Goal: Transaction & Acquisition: Download file/media

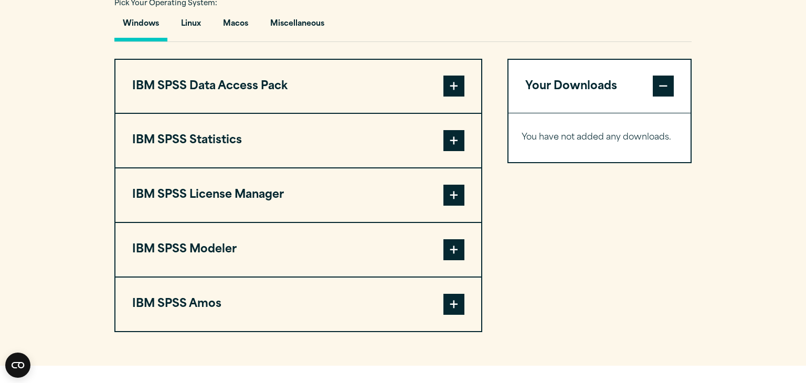
scroll to position [798, 0]
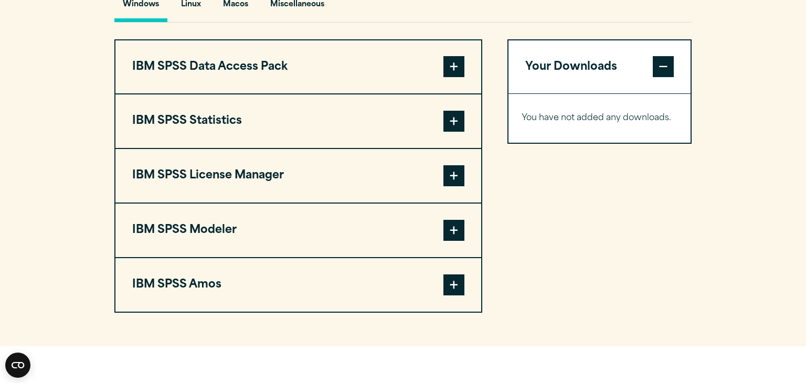
click at [448, 132] on span at bounding box center [454, 121] width 21 height 21
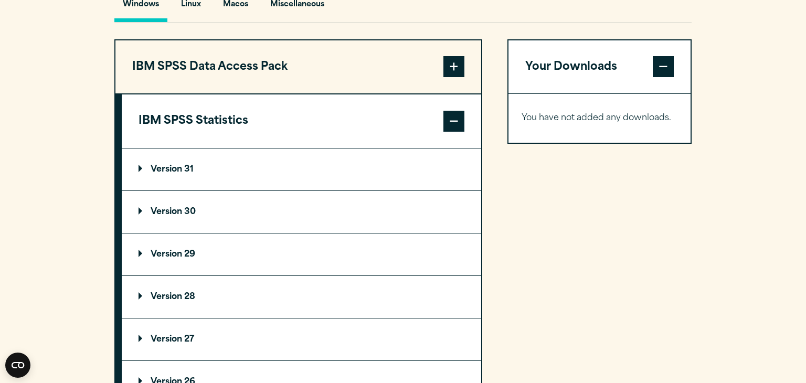
click at [215, 224] on summary "Version 30" at bounding box center [302, 212] width 360 height 42
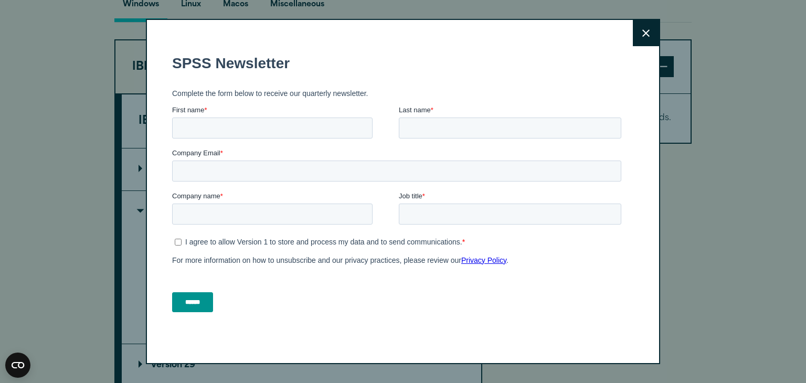
click at [638, 34] on button "Close" at bounding box center [646, 33] width 26 height 26
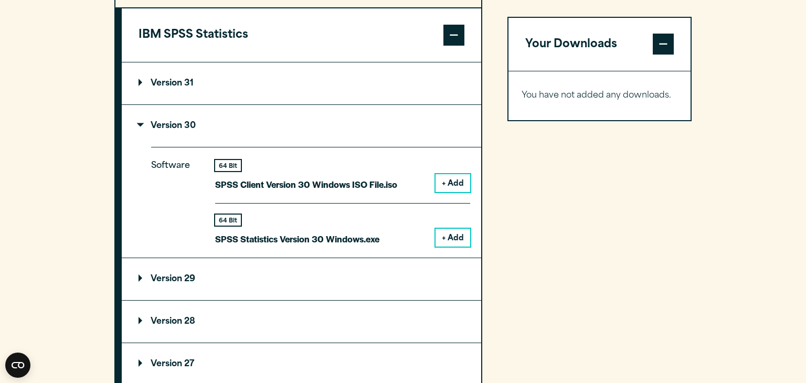
scroll to position [903, 0]
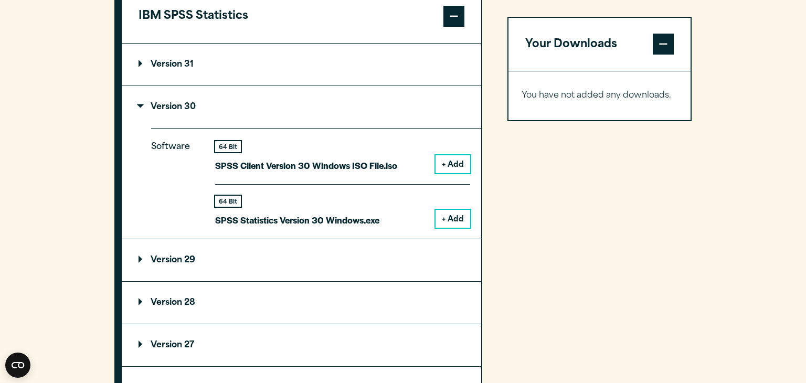
click at [448, 228] on button "+ Add" at bounding box center [453, 219] width 35 height 18
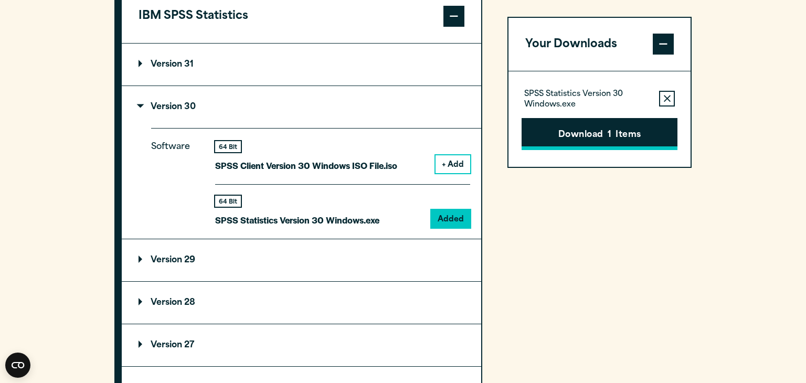
click at [588, 134] on button "Download 1 Items" at bounding box center [600, 134] width 156 height 33
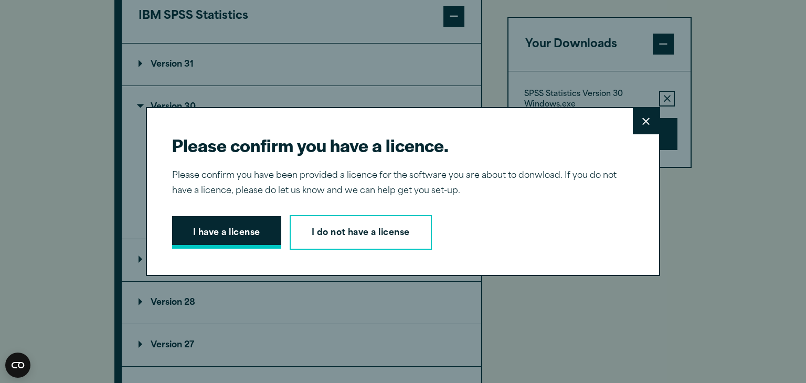
click at [266, 225] on button "I have a license" at bounding box center [226, 232] width 109 height 33
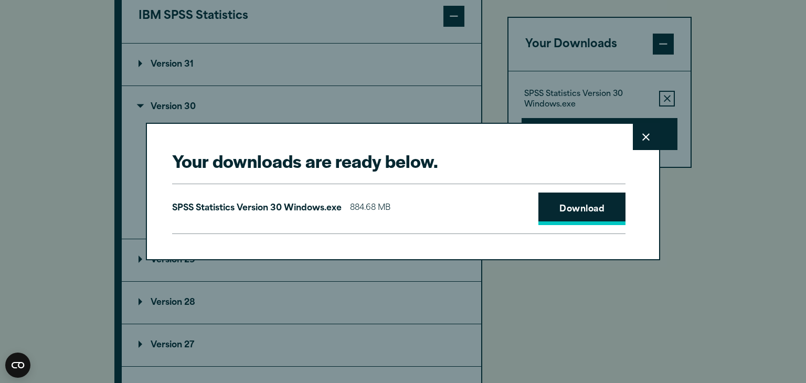
click at [551, 203] on link "Download" at bounding box center [582, 209] width 87 height 33
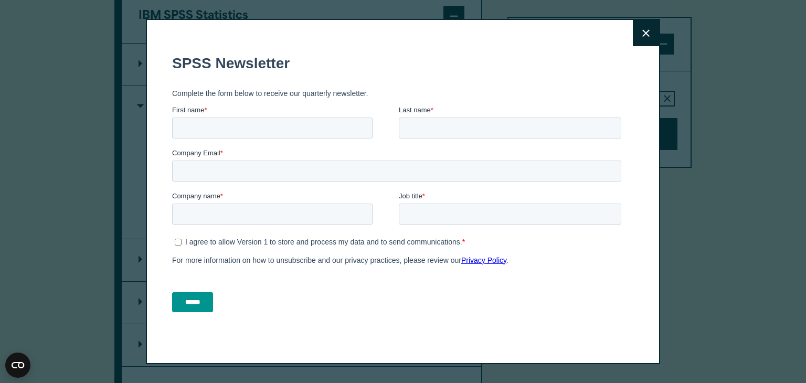
click at [653, 25] on button "Close" at bounding box center [646, 33] width 26 height 26
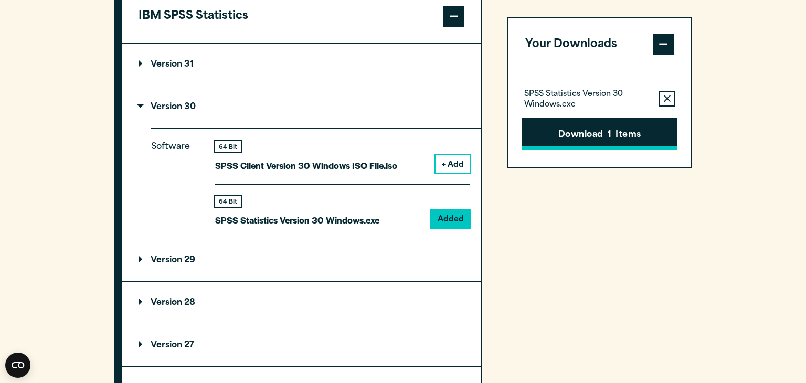
click at [600, 128] on button "Download 1 Items" at bounding box center [600, 134] width 156 height 33
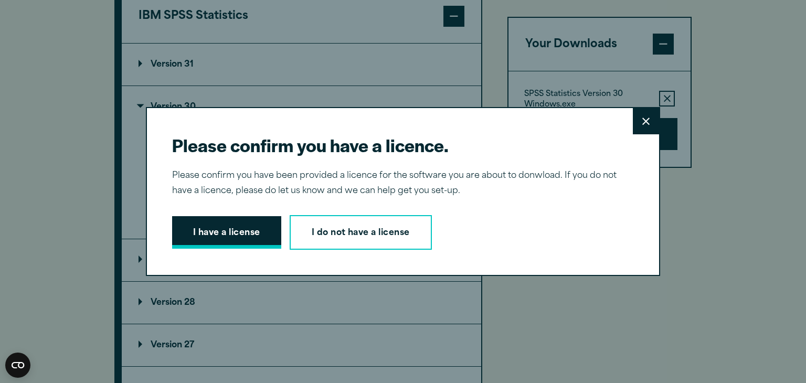
click at [238, 224] on button "I have a license" at bounding box center [226, 232] width 109 height 33
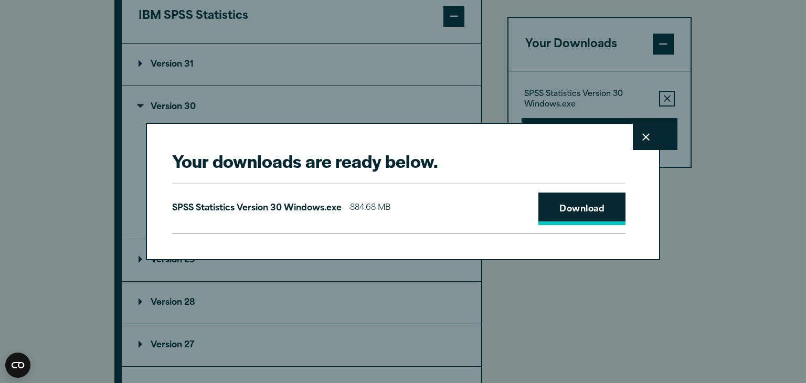
click at [570, 212] on link "Download" at bounding box center [582, 209] width 87 height 33
click at [641, 137] on button "Close" at bounding box center [646, 137] width 26 height 26
